Goal: Browse casually

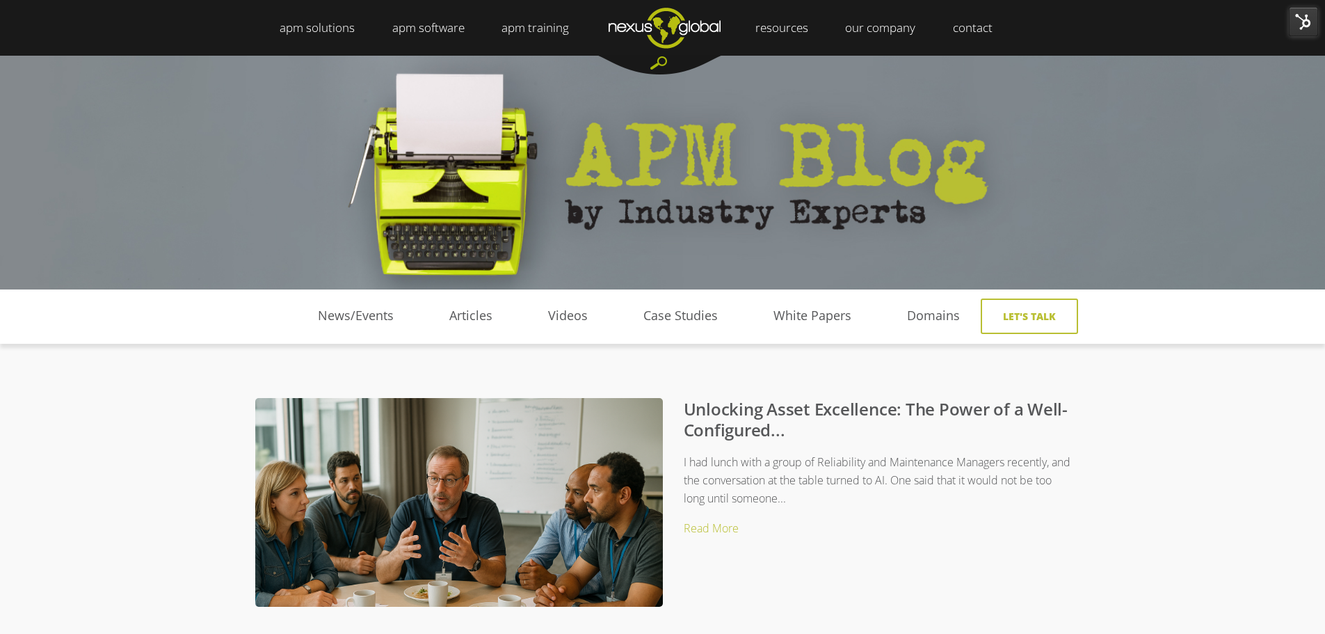
click at [733, 112] on div at bounding box center [663, 172] width 836 height 234
click at [1302, 24] on img at bounding box center [1303, 21] width 29 height 29
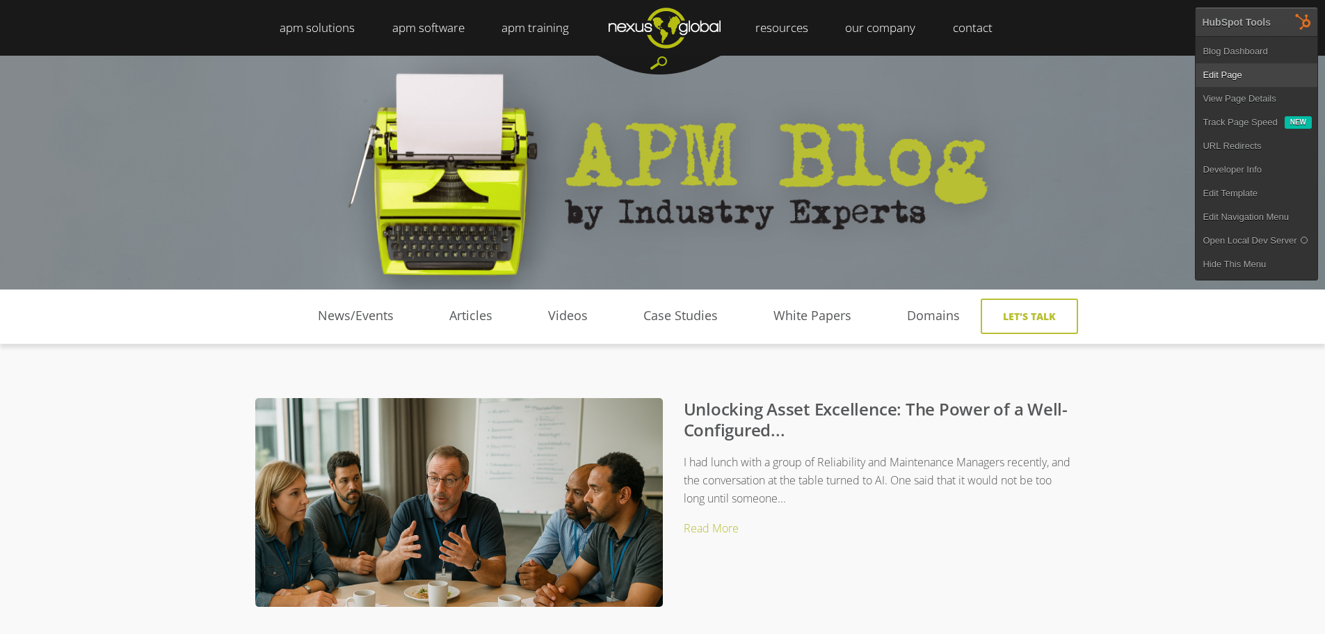
click at [1205, 77] on link "Edit Page" at bounding box center [1257, 75] width 122 height 24
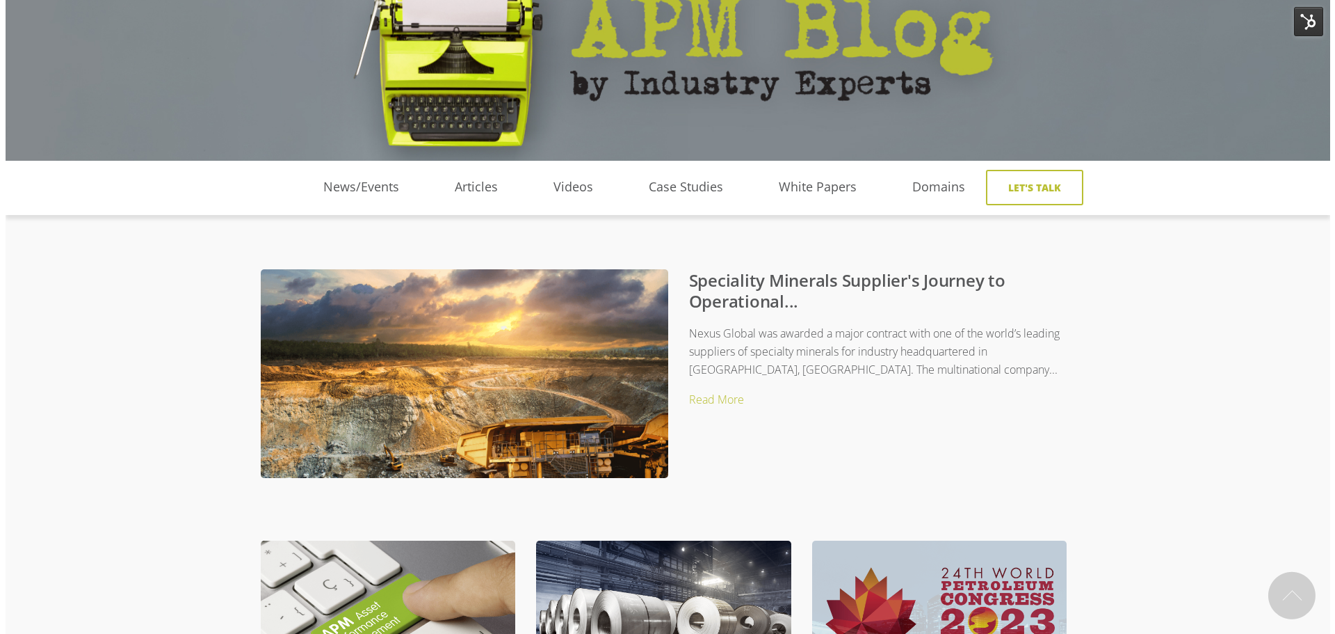
scroll to position [139, 0]
